Goal: Download file/media

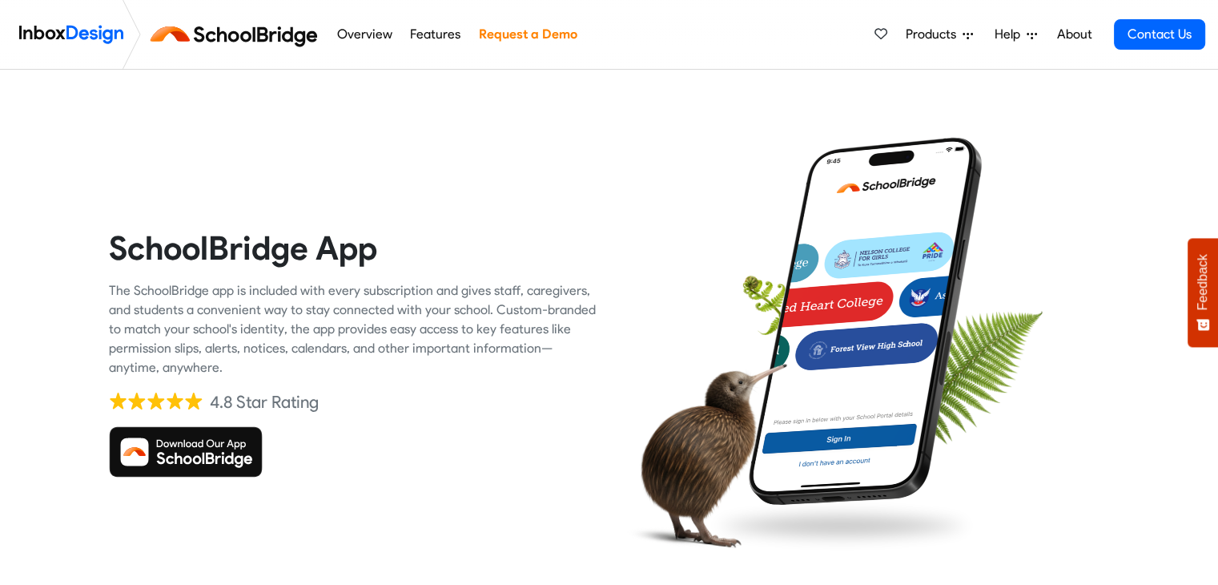
click at [226, 450] on img at bounding box center [186, 451] width 154 height 51
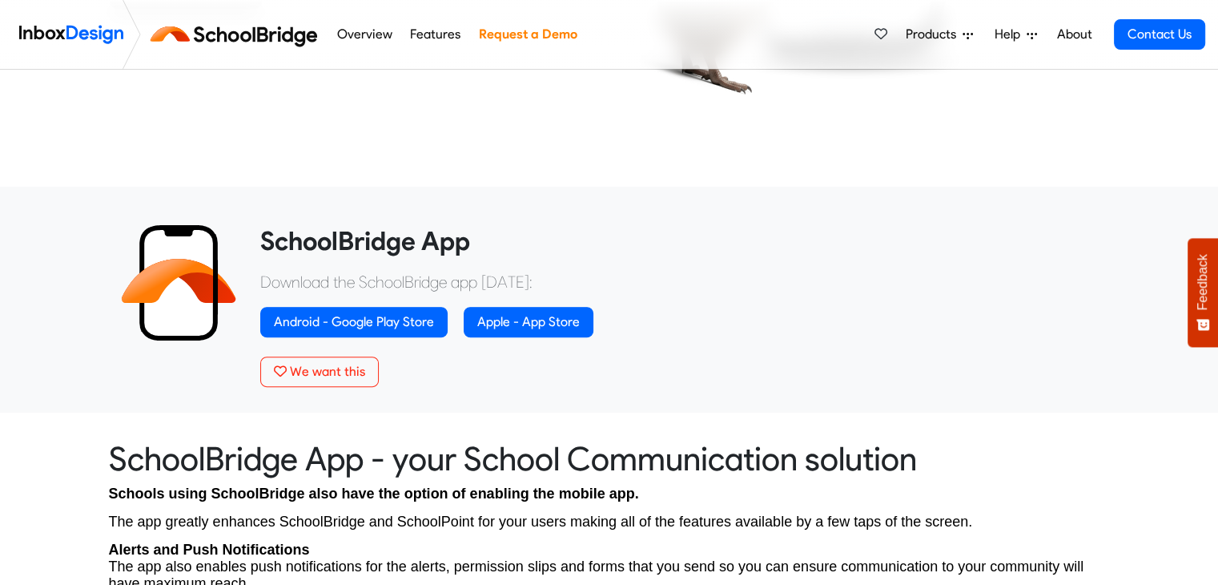
scroll to position [561, 0]
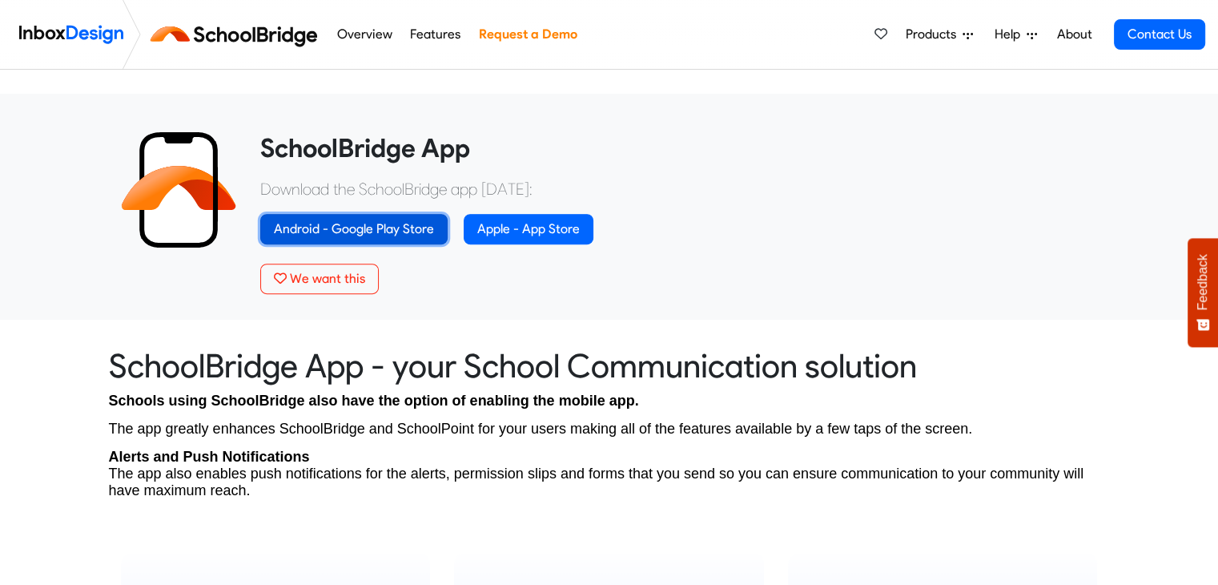
click at [385, 223] on link "Android - Google Play Store" at bounding box center [353, 229] width 187 height 30
